Goal: Information Seeking & Learning: Check status

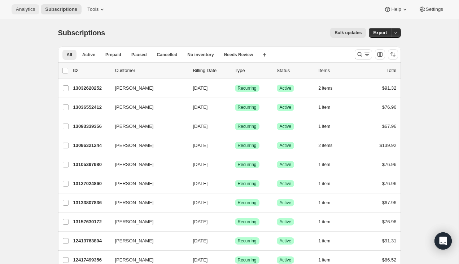
click at [25, 10] on span "Analytics" at bounding box center [25, 9] width 19 height 6
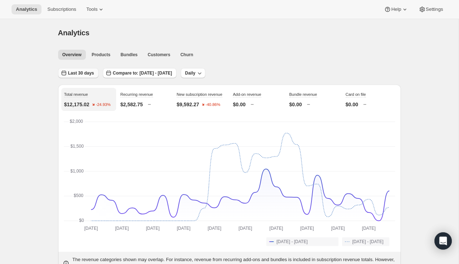
click at [78, 71] on span "Last 30 days" at bounding box center [81, 73] width 26 height 6
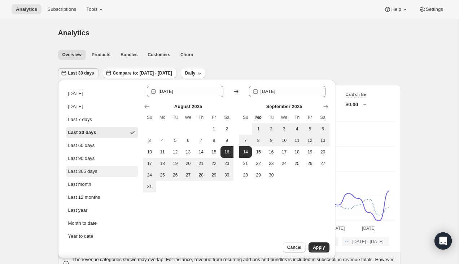
click at [81, 174] on div "Last 365 days" at bounding box center [82, 171] width 29 height 7
type input "[DATE]"
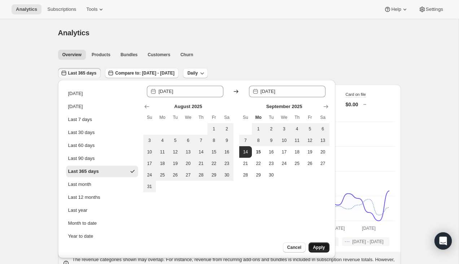
click at [323, 248] on span "Apply" at bounding box center [319, 248] width 12 height 6
